Goal: Find specific page/section: Find specific page/section

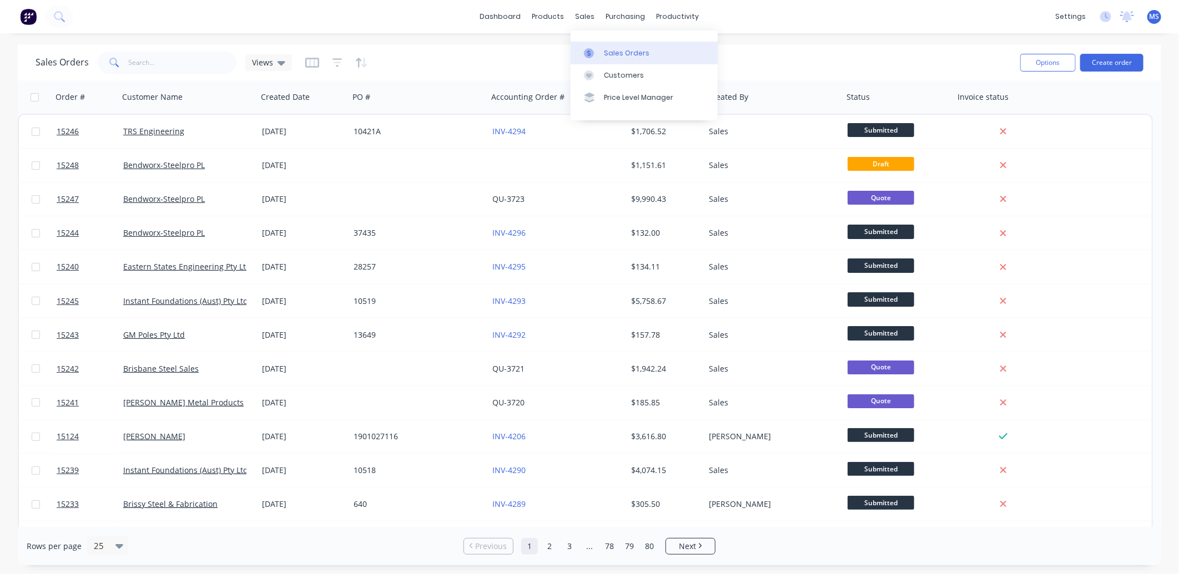
click at [609, 52] on div "Sales Orders" at bounding box center [627, 53] width 46 height 10
click at [625, 70] on div "Customers" at bounding box center [624, 75] width 40 height 10
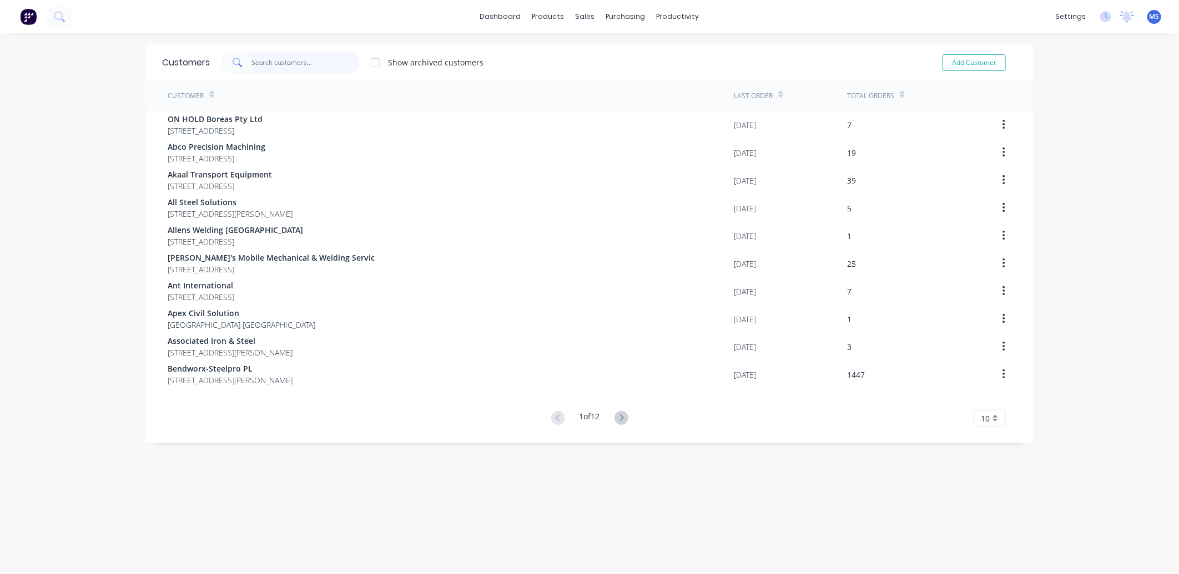
click at [271, 69] on input "text" at bounding box center [306, 63] width 108 height 22
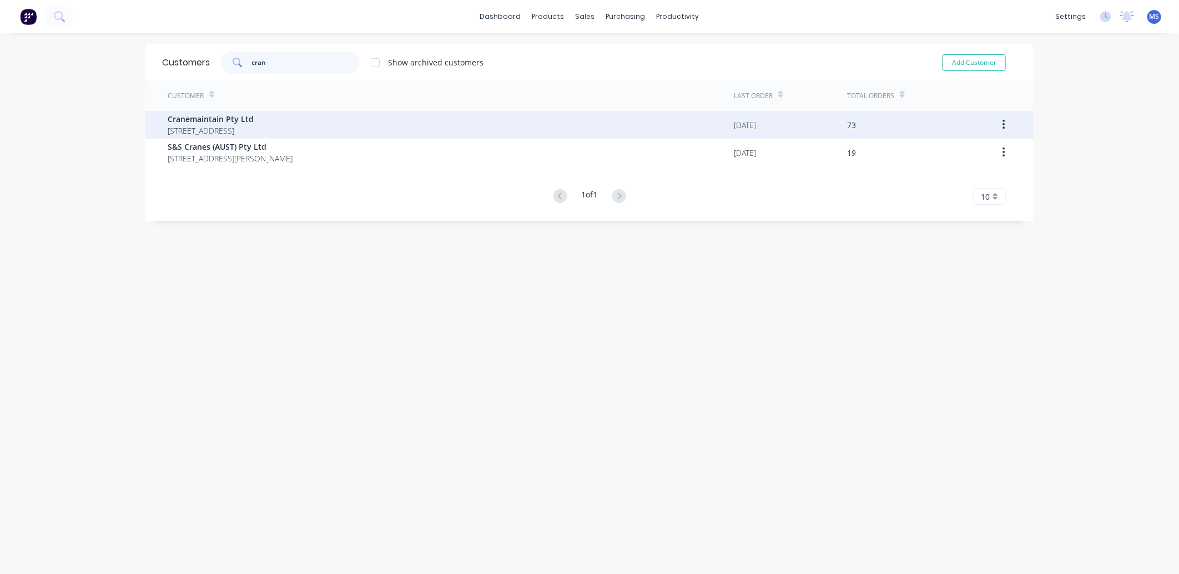
type input "cran"
click at [254, 117] on span "Cranemaintain Pty Ltd" at bounding box center [211, 119] width 86 height 12
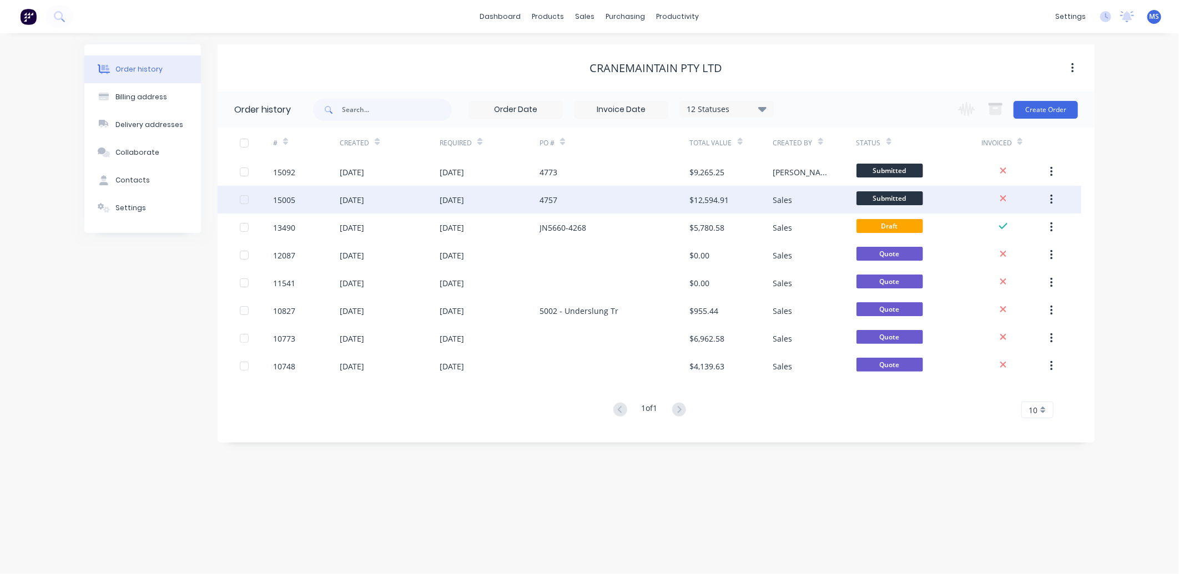
click at [589, 200] on div "4757" at bounding box center [615, 200] width 150 height 28
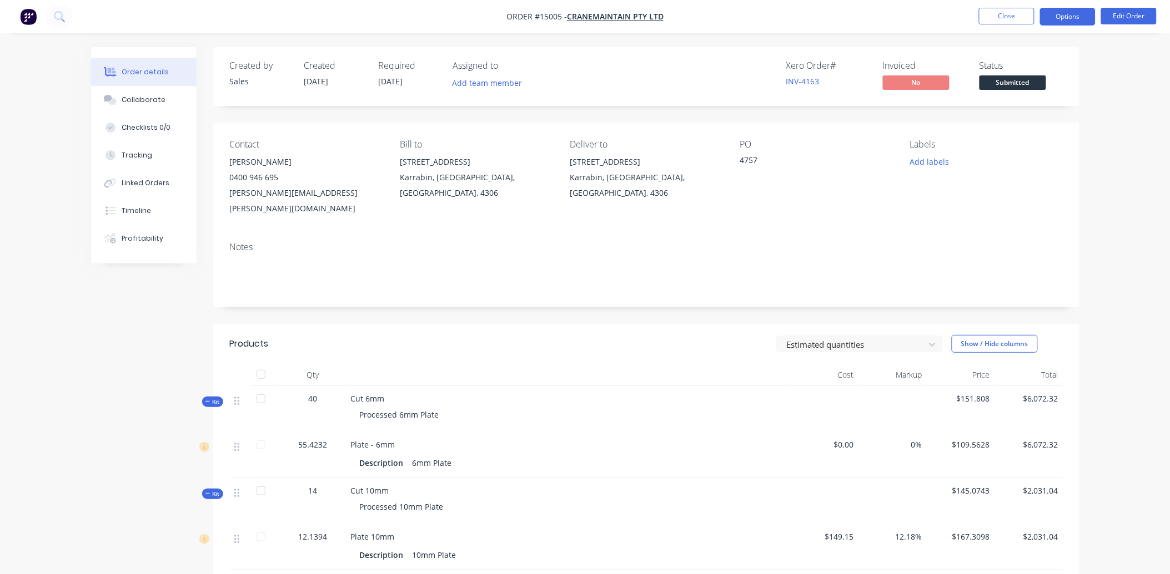
click at [1069, 9] on button "Options" at bounding box center [1068, 17] width 56 height 18
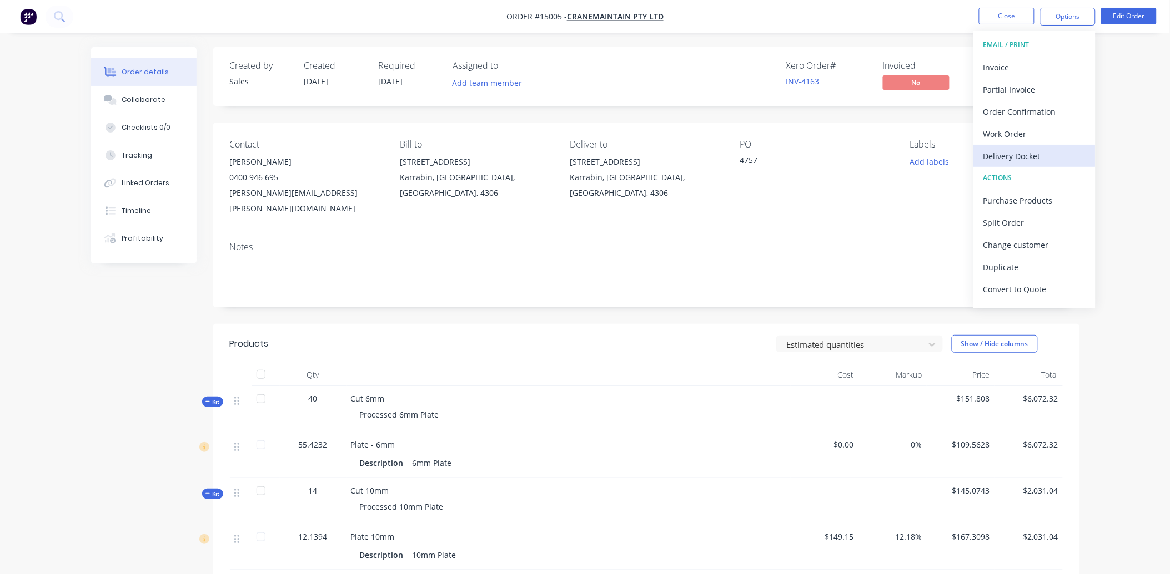
click at [1019, 151] on div "Delivery Docket" at bounding box center [1034, 156] width 102 height 16
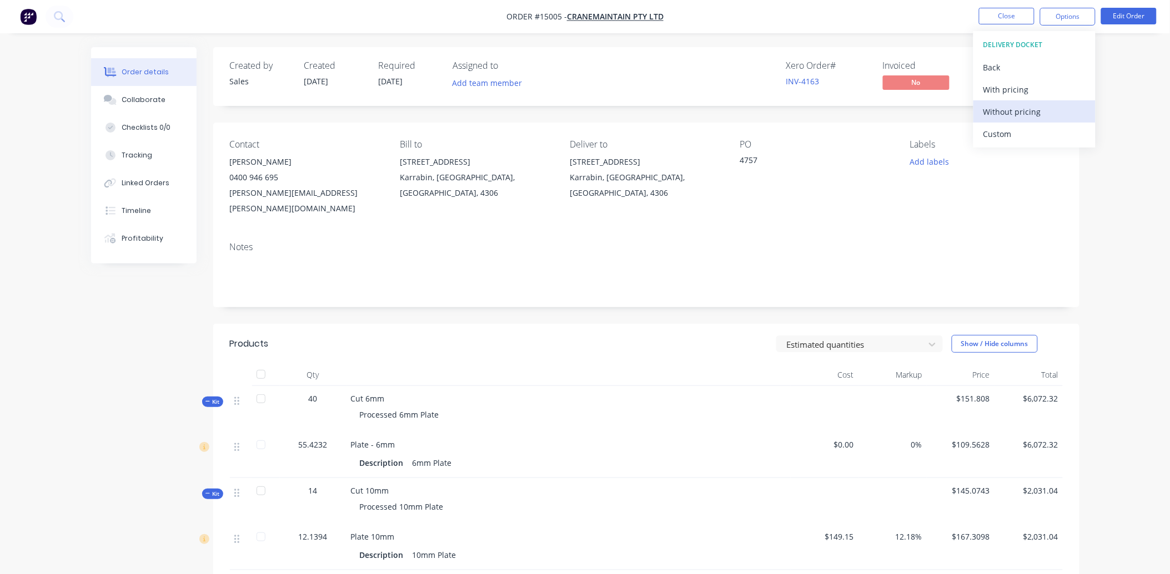
click at [1020, 112] on div "Without pricing" at bounding box center [1034, 112] width 102 height 16
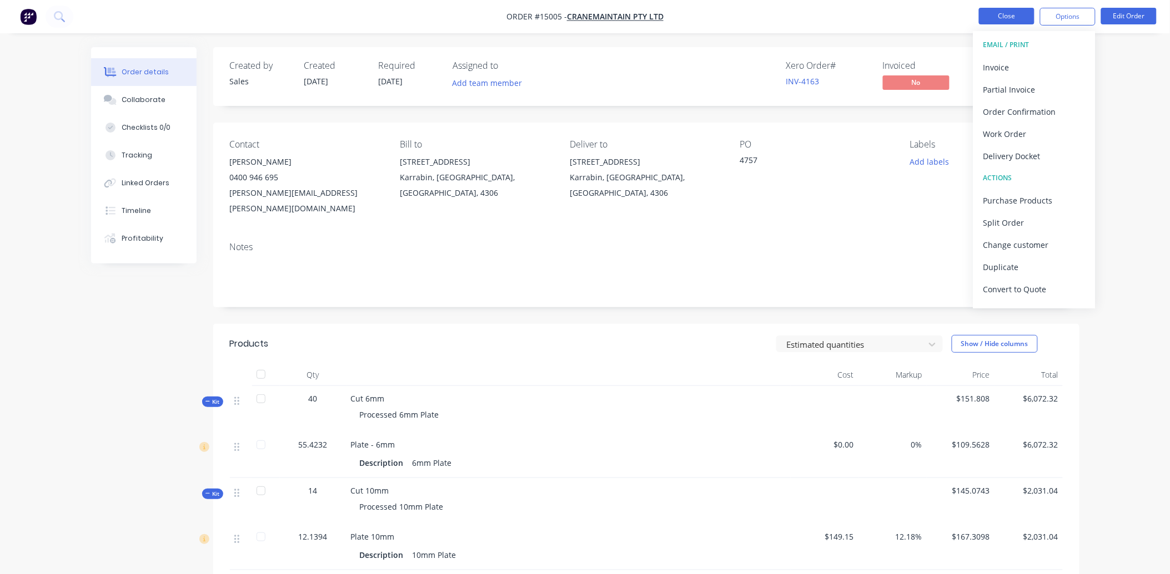
click at [1011, 18] on button "Close" at bounding box center [1007, 16] width 56 height 17
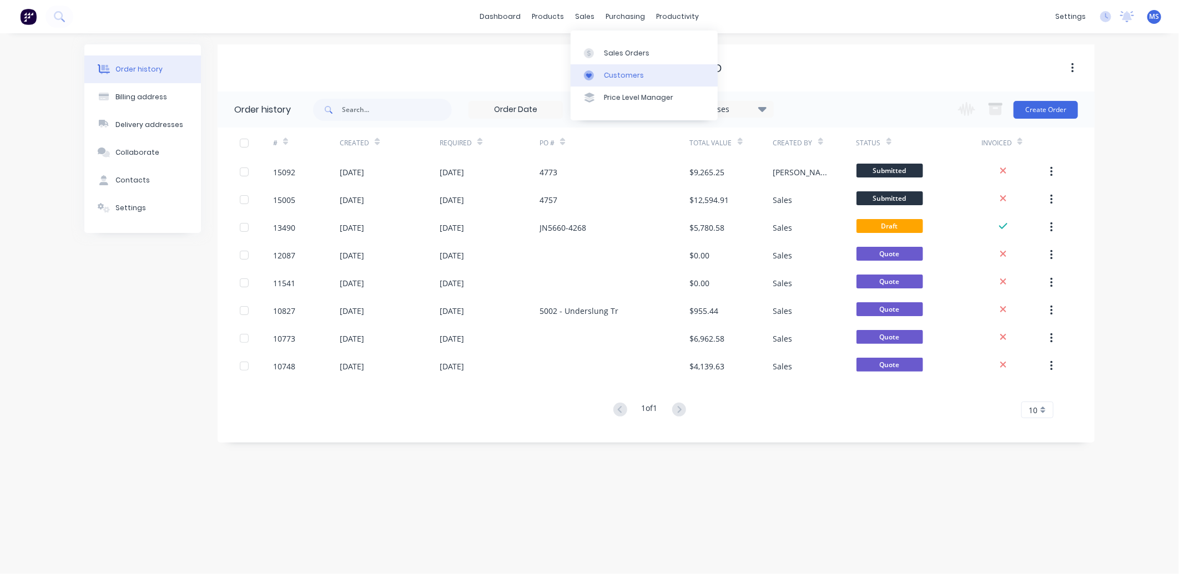
click at [641, 71] on link "Customers" at bounding box center [644, 75] width 147 height 22
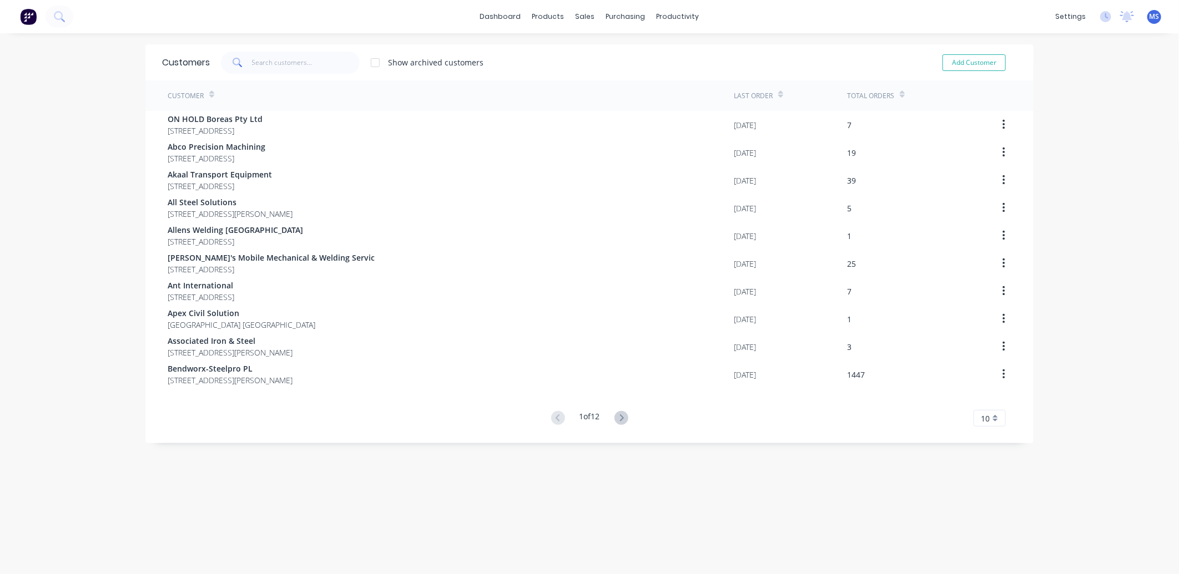
click at [451, 389] on div "Customer Last Order Total Orders ON HOLD Boreas Pty Ltd [STREET_ADDRESS] [DATE]…" at bounding box center [589, 253] width 888 height 346
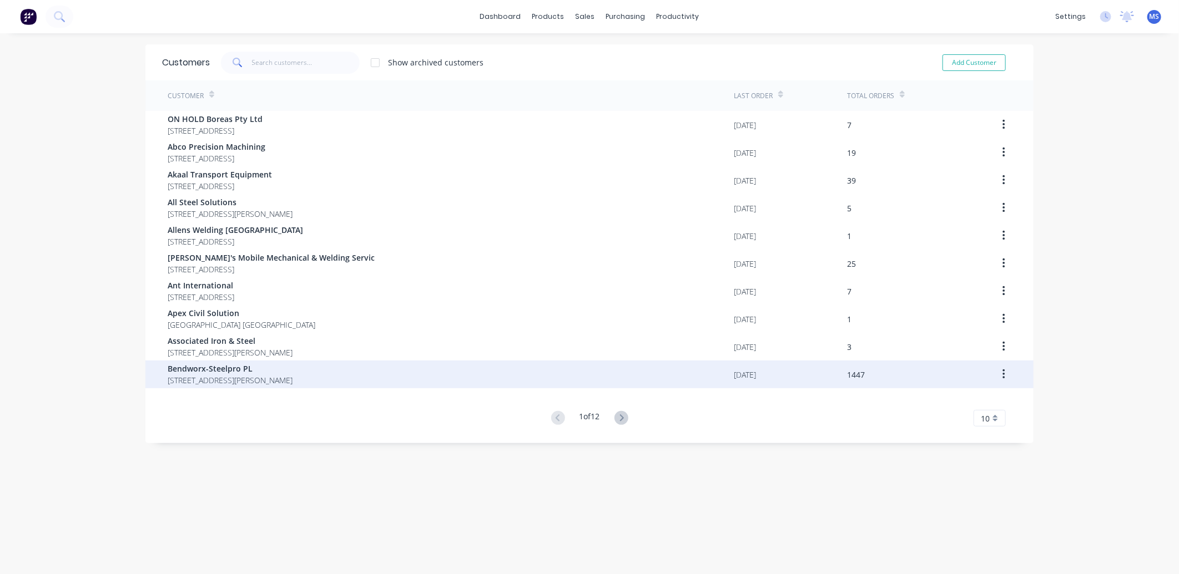
click at [443, 379] on div "Bendworx-Steelpro PL [STREET_ADDRESS][PERSON_NAME]" at bounding box center [451, 375] width 566 height 28
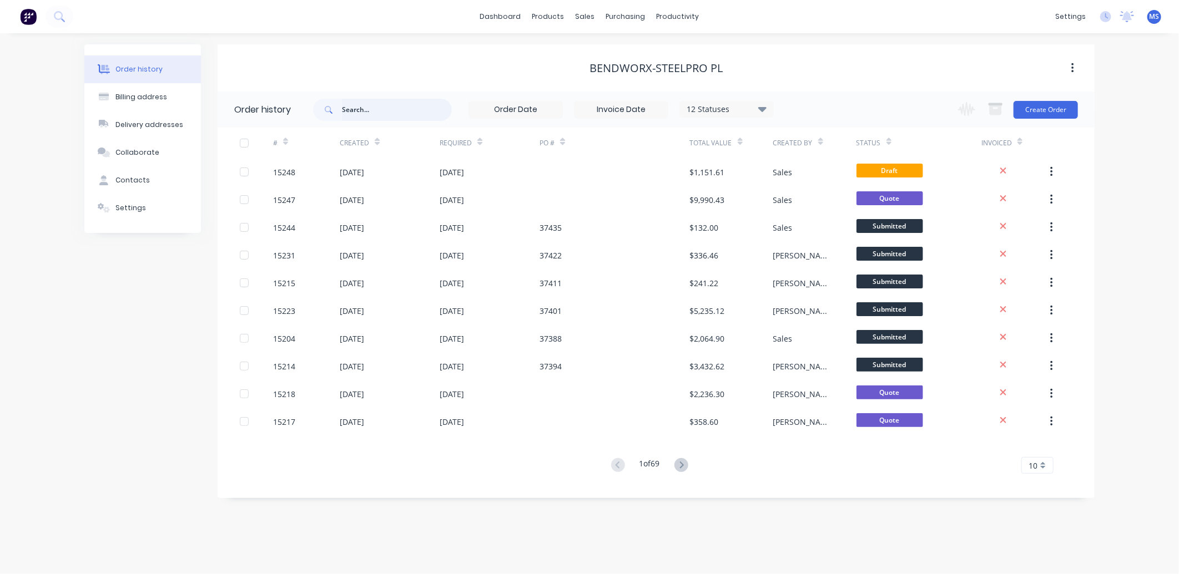
click at [387, 114] on input "text" at bounding box center [397, 110] width 110 height 22
